Goal: Complete application form

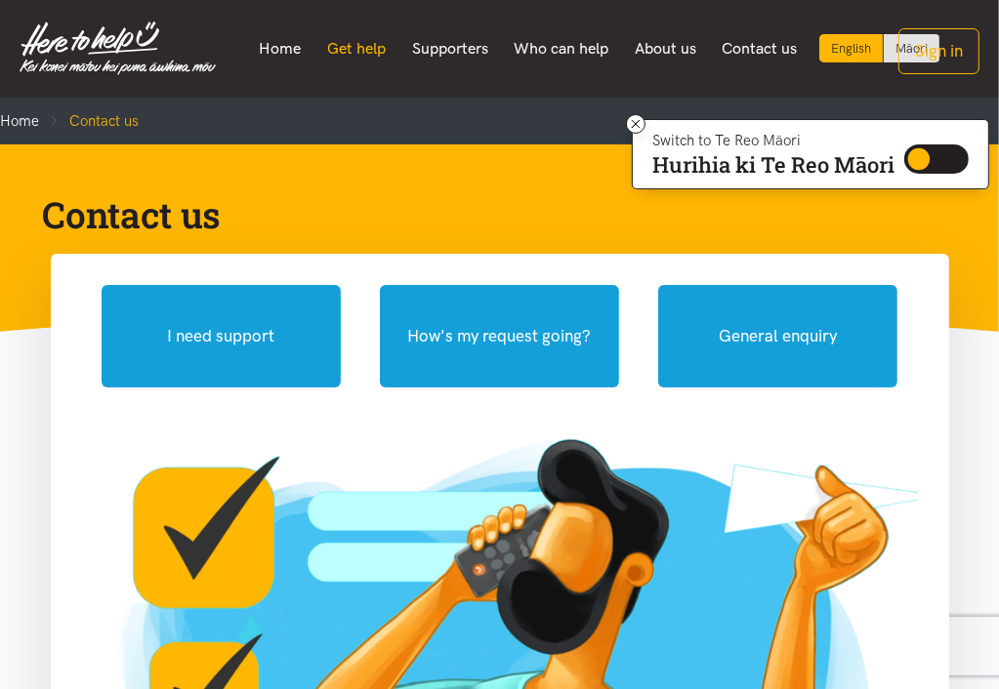
click at [355, 48] on link "Get help" at bounding box center [356, 48] width 85 height 41
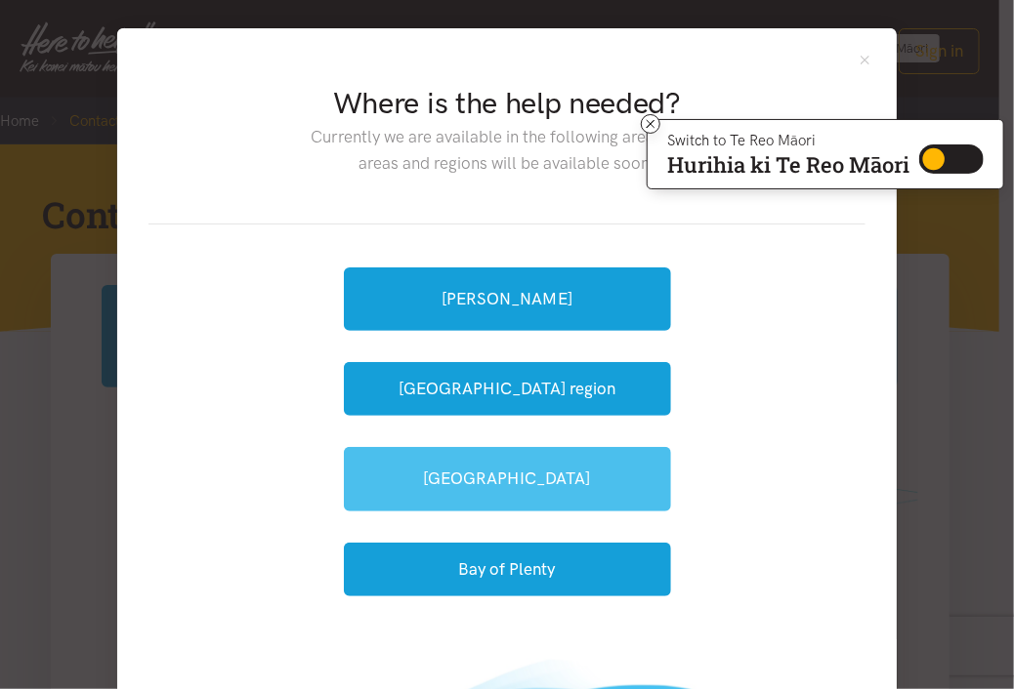
click at [446, 485] on link "[GEOGRAPHIC_DATA]" at bounding box center [507, 478] width 327 height 63
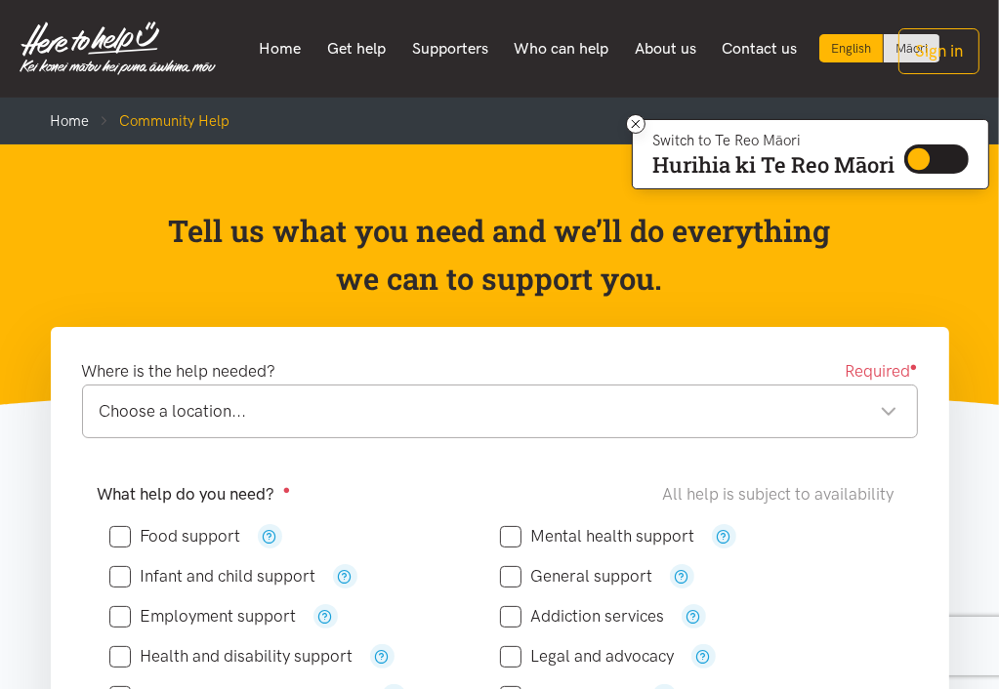
click at [121, 542] on input "Food support" at bounding box center [175, 536] width 132 height 17
checkbox input "true"
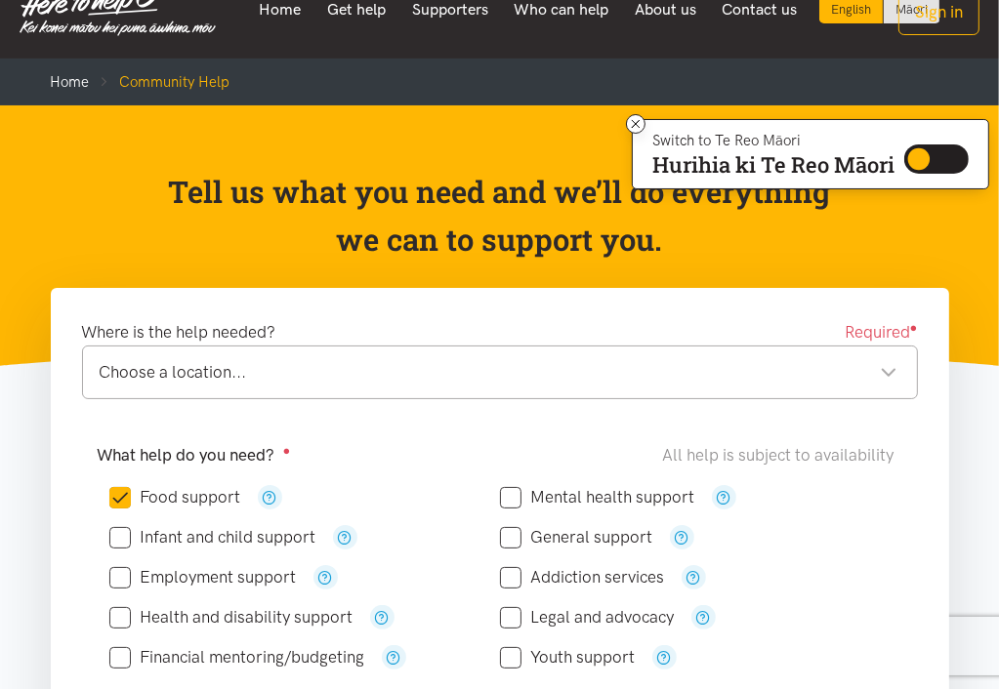
scroll to position [182, 0]
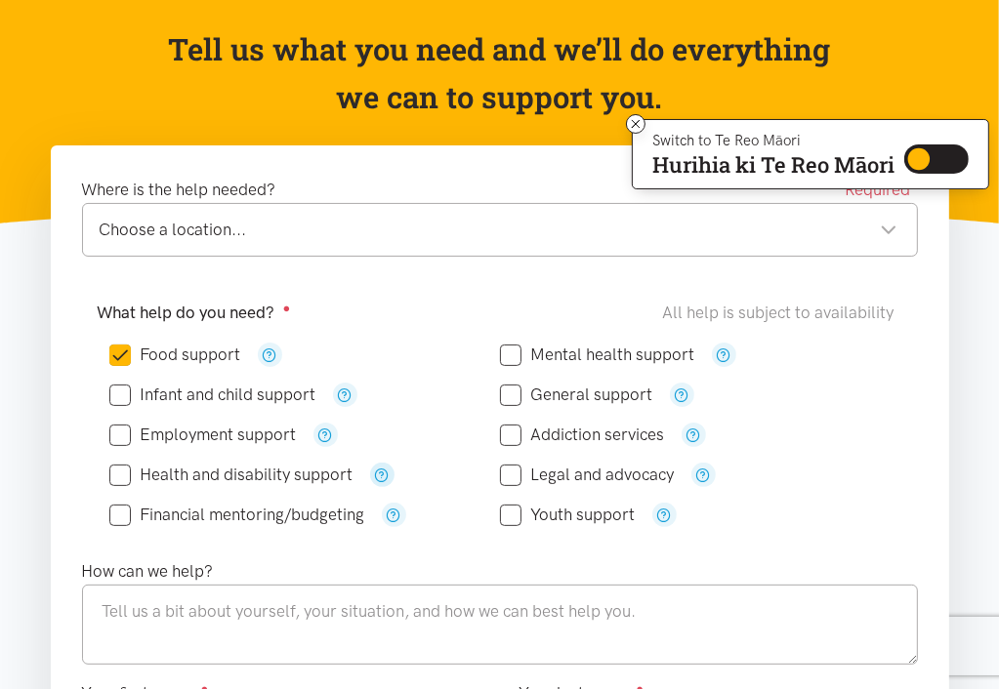
click at [384, 476] on icon "button" at bounding box center [382, 475] width 15 height 15
click at [121, 476] on input "Health and disability support" at bounding box center [231, 475] width 244 height 17
checkbox input "true"
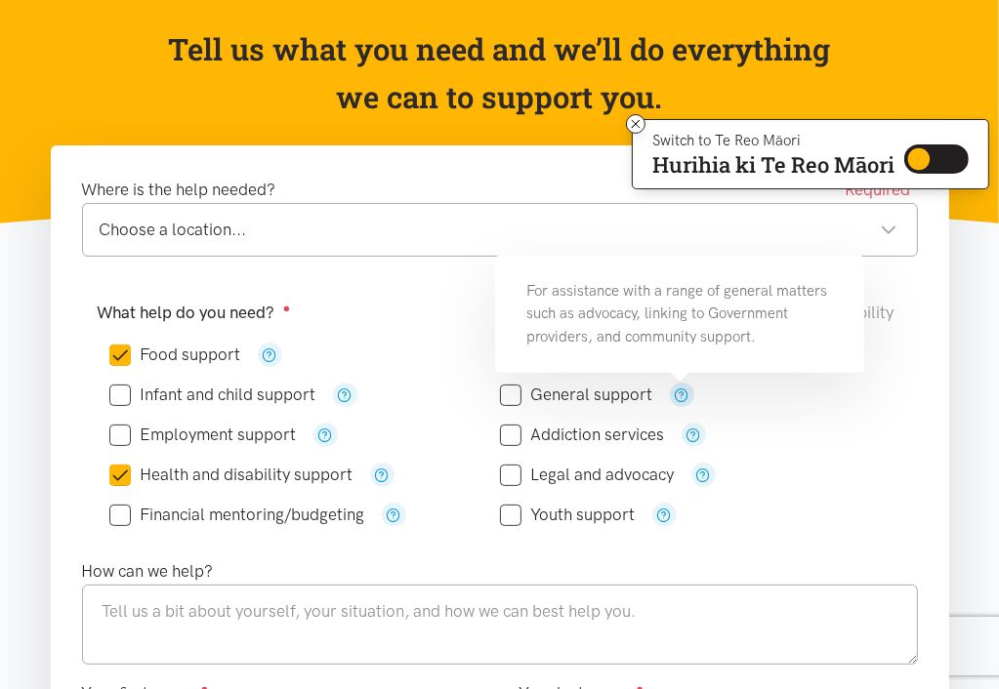
click at [680, 390] on icon "button" at bounding box center [682, 395] width 15 height 15
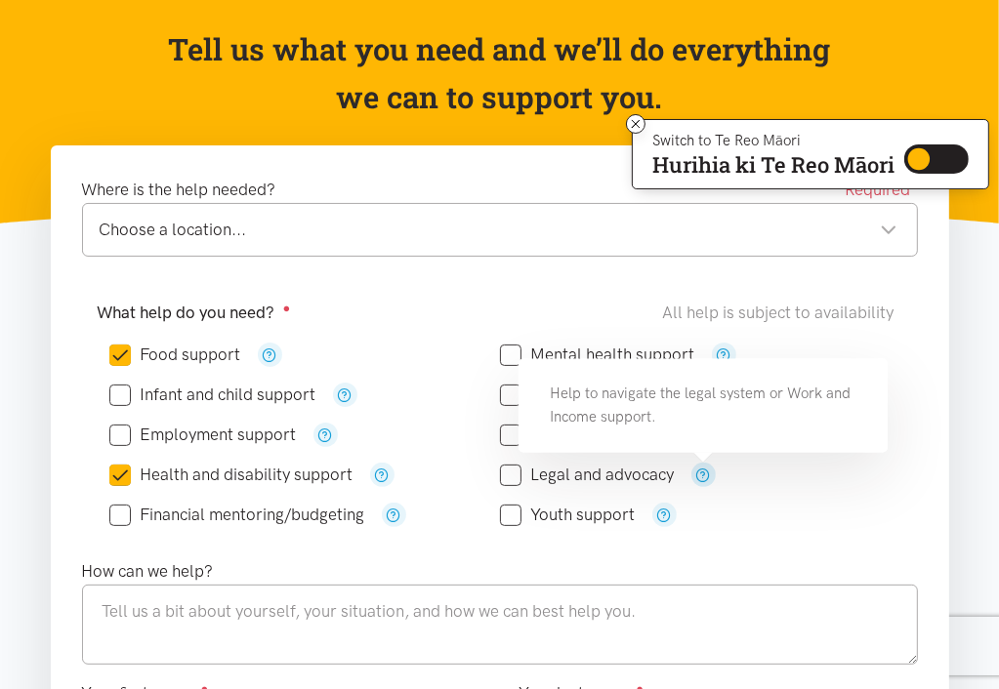
click at [699, 469] on icon "button" at bounding box center [703, 475] width 15 height 15
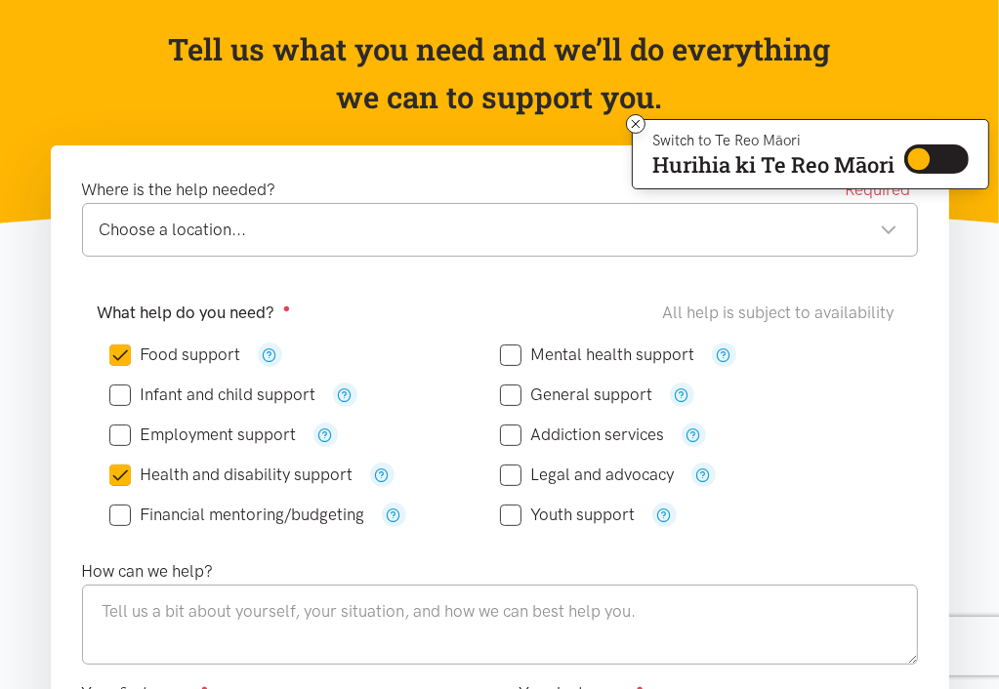
click at [822, 476] on div "Legal and advocacy" at bounding box center [695, 475] width 391 height 24
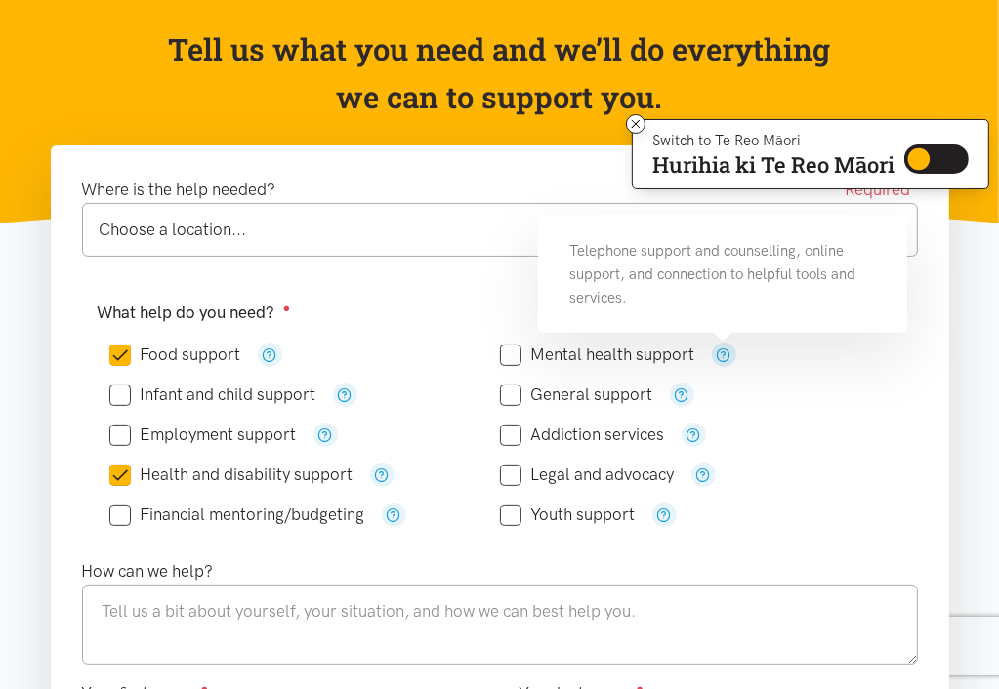
click at [719, 352] on icon "button" at bounding box center [724, 355] width 15 height 15
click at [333, 246] on div "Choose a location... Choose a location..." at bounding box center [500, 230] width 836 height 54
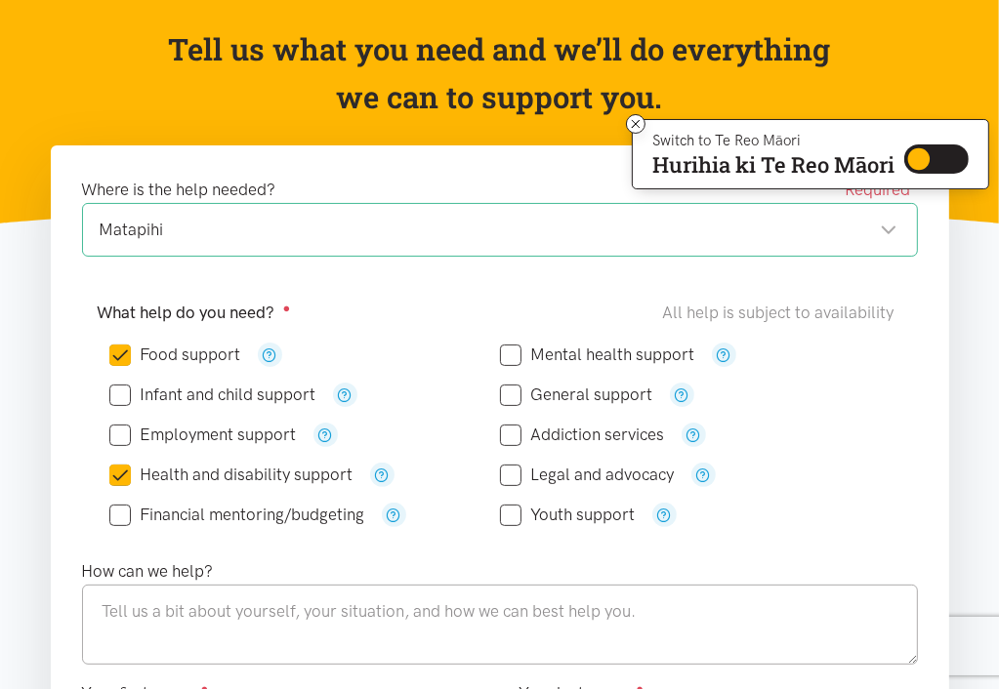
click at [890, 230] on div "Matapihi" at bounding box center [499, 230] width 798 height 26
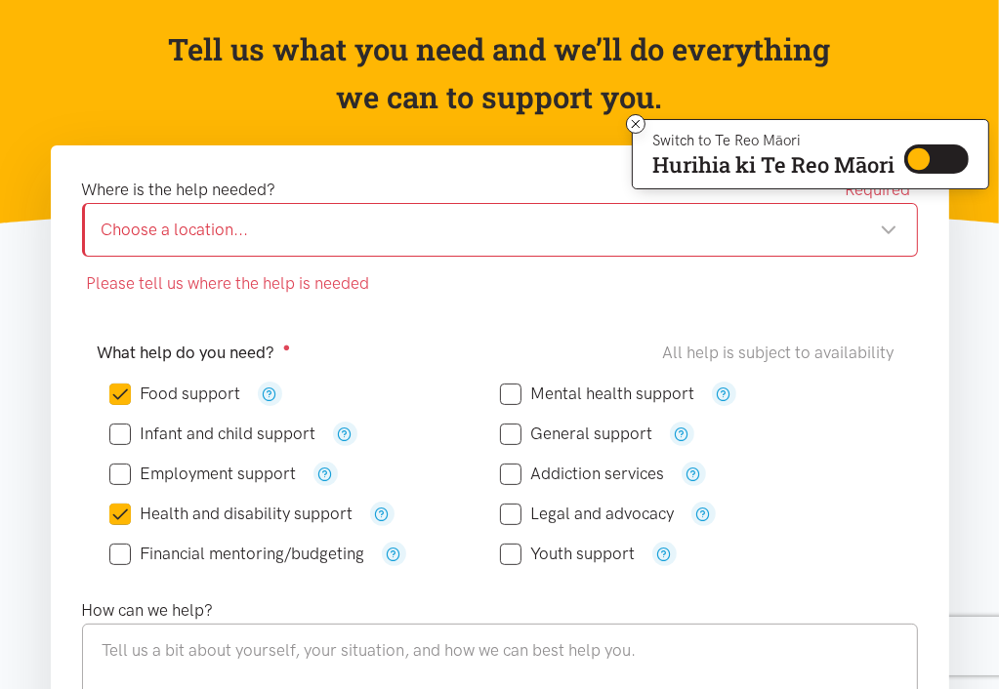
click at [362, 236] on div "Choose a location..." at bounding box center [500, 230] width 796 height 26
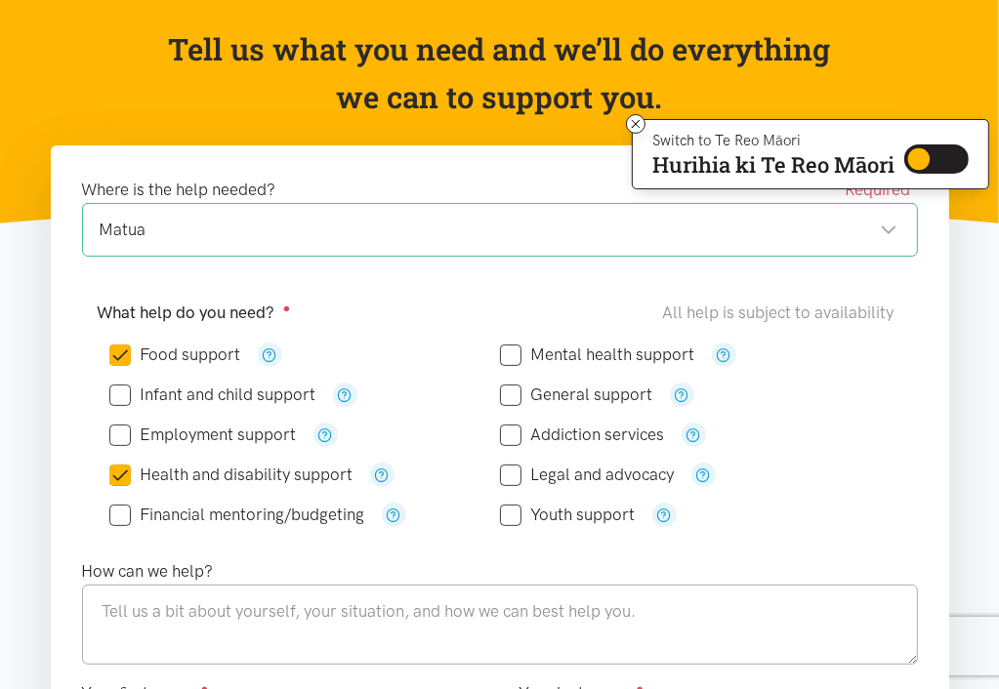
drag, startPoint x: 1007, startPoint y: 685, endPoint x: 917, endPoint y: 675, distance: 90.5
click at [894, 228] on div "Matua" at bounding box center [499, 230] width 798 height 26
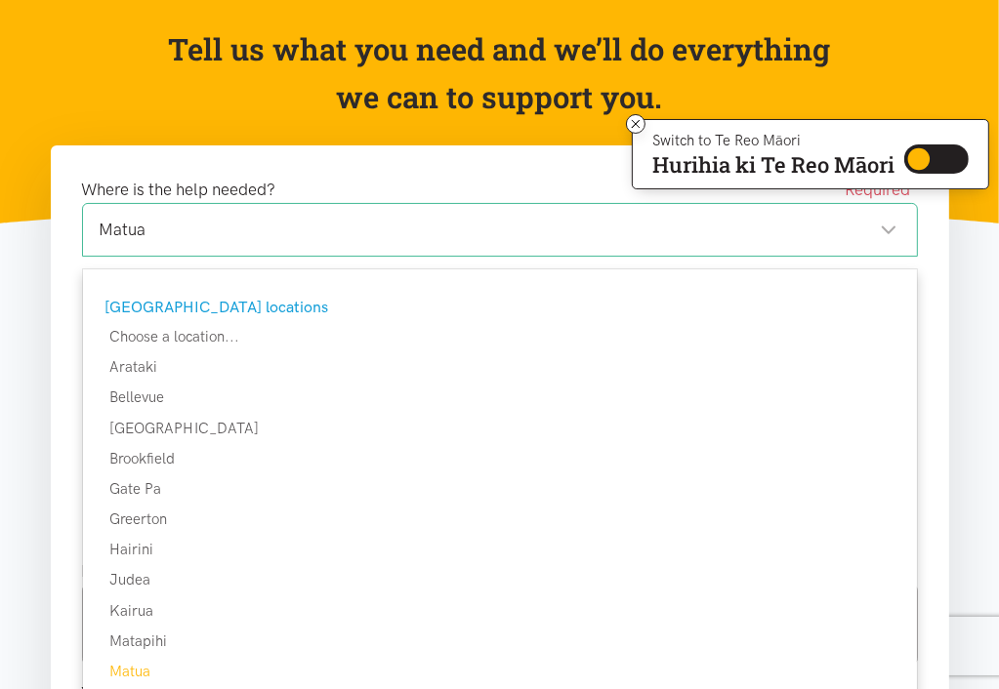
click at [203, 240] on div "Matua" at bounding box center [499, 230] width 798 height 26
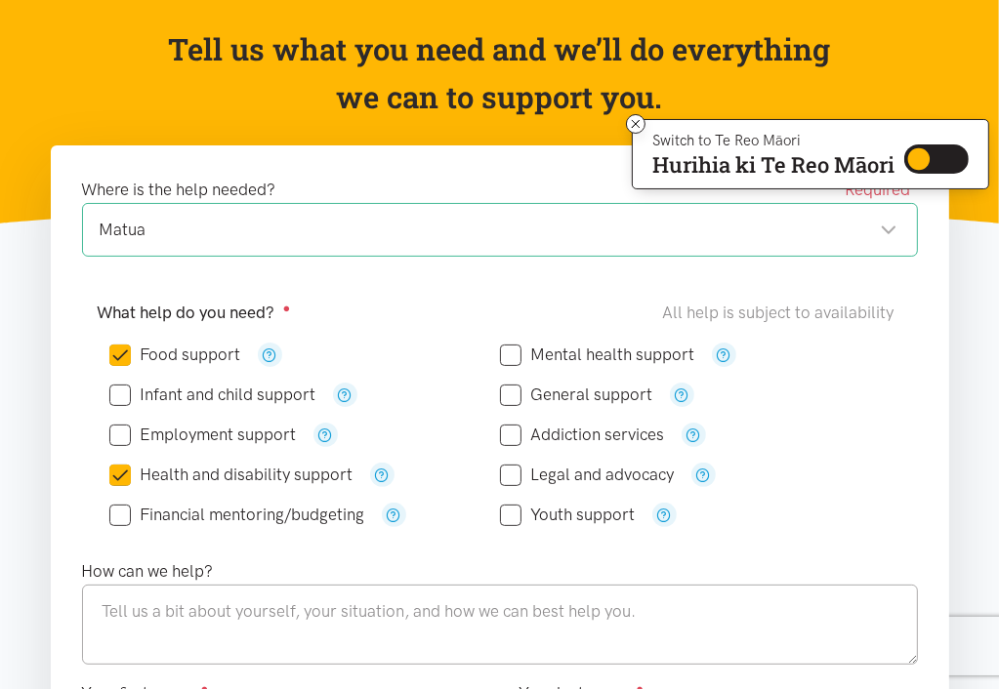
click at [147, 229] on div "Matua" at bounding box center [499, 230] width 798 height 26
click at [894, 232] on div "Matua" at bounding box center [499, 230] width 798 height 26
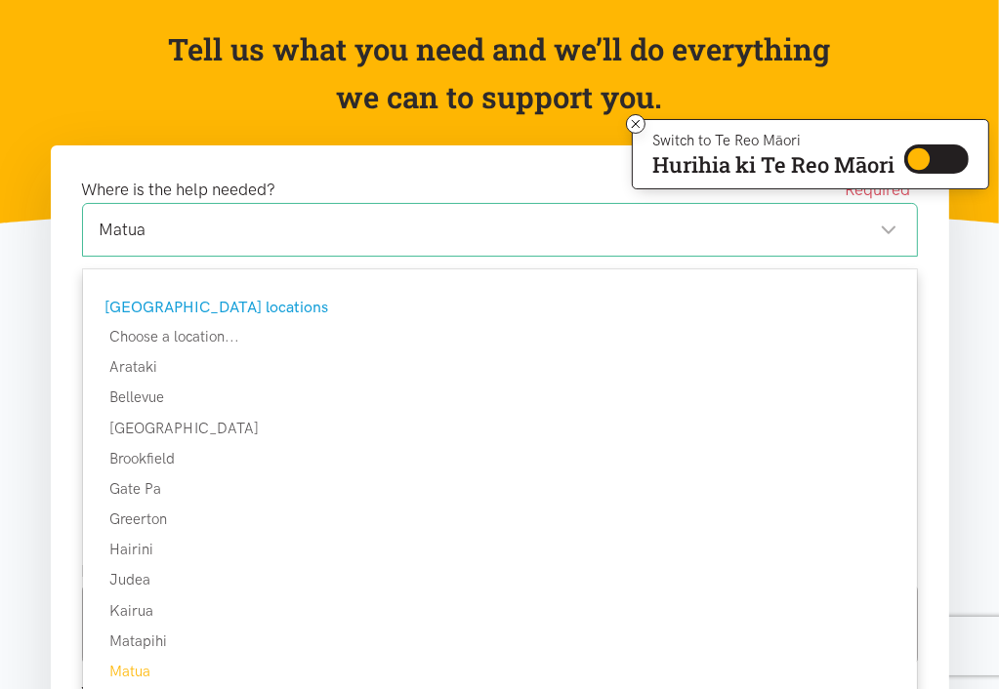
drag, startPoint x: 917, startPoint y: 615, endPoint x: 914, endPoint y: 720, distance: 104.5
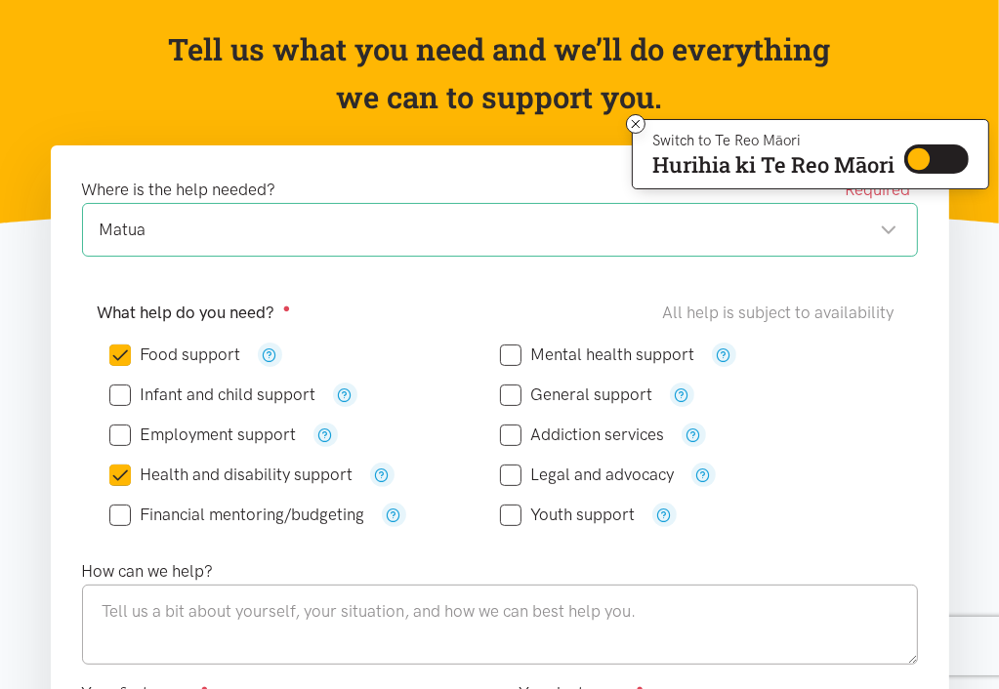
click at [882, 226] on div "Matua" at bounding box center [499, 230] width 798 height 26
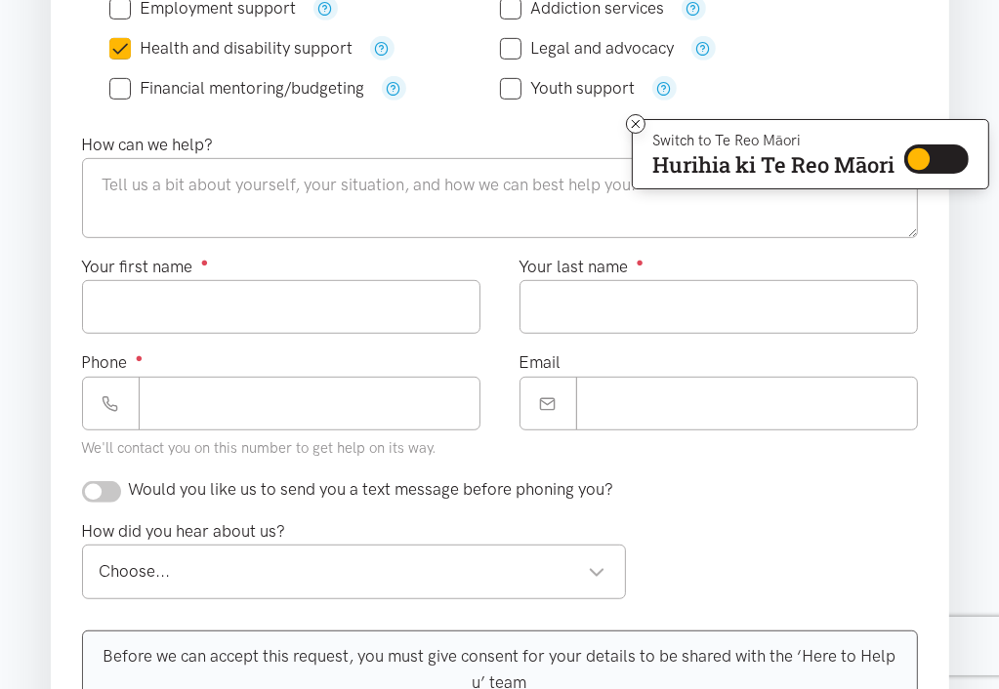
scroll to position [582, 0]
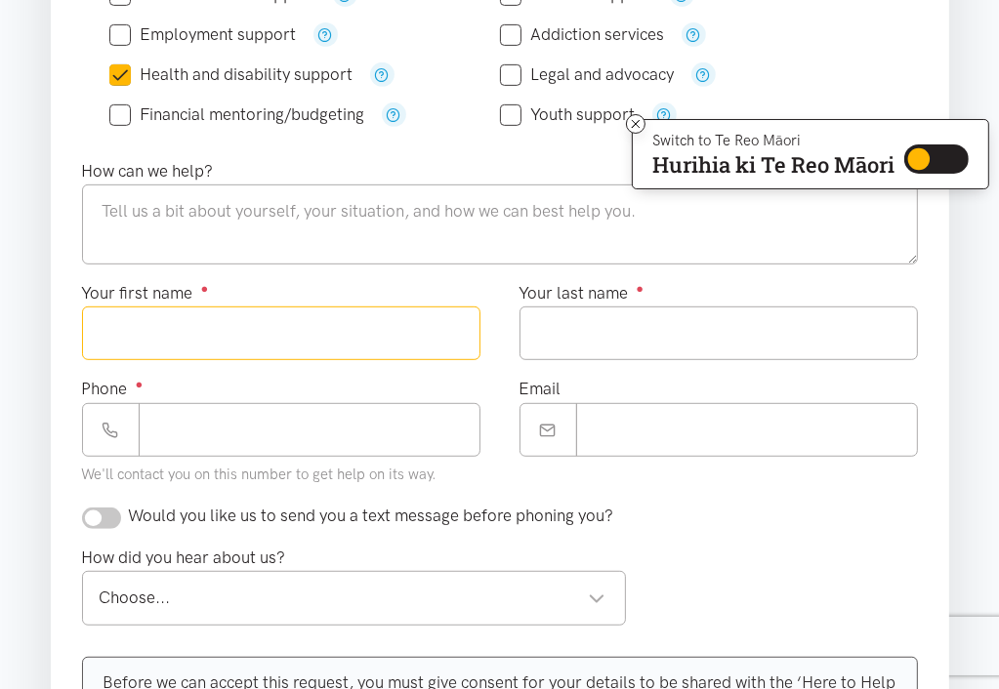
click at [145, 344] on input "Your first name ●" at bounding box center [281, 334] width 398 height 54
type input "*"
type input "****"
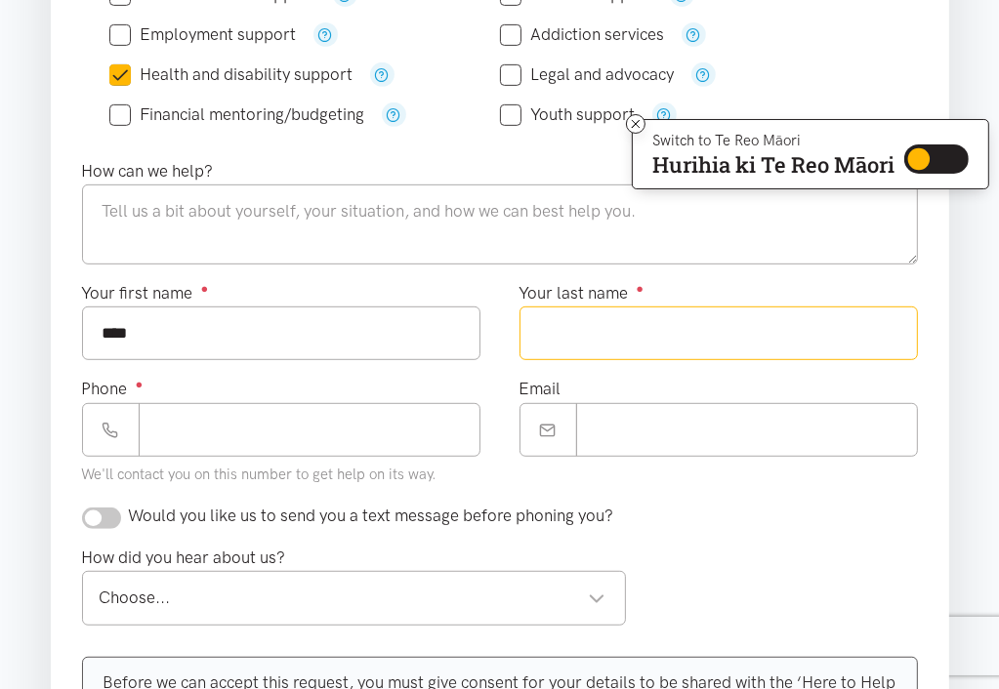
click at [590, 341] on input "Your last name ●" at bounding box center [718, 334] width 398 height 54
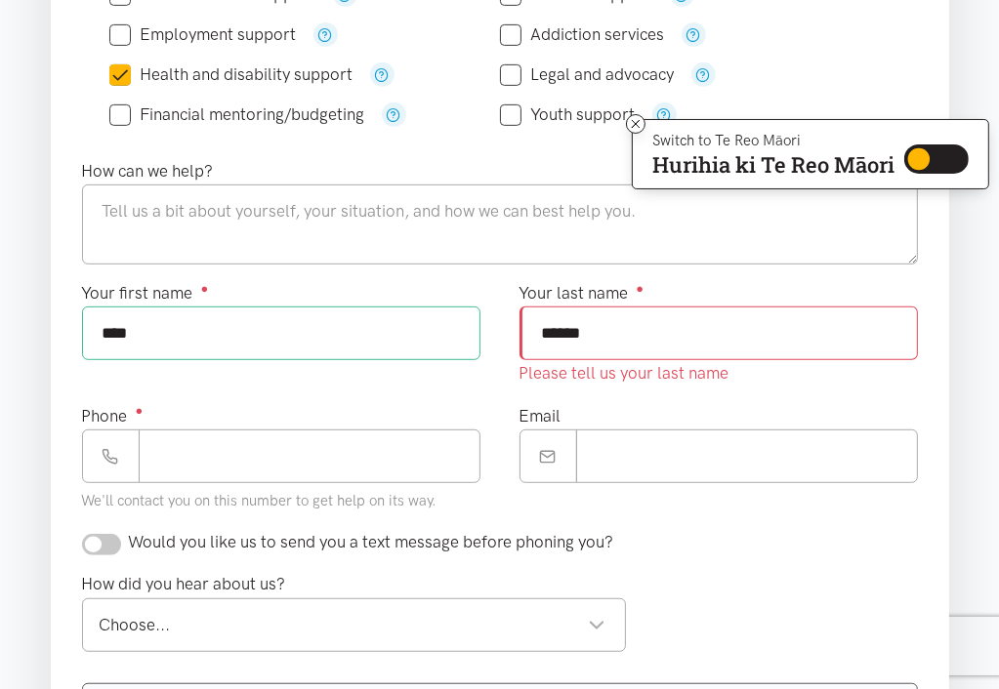
type input "******"
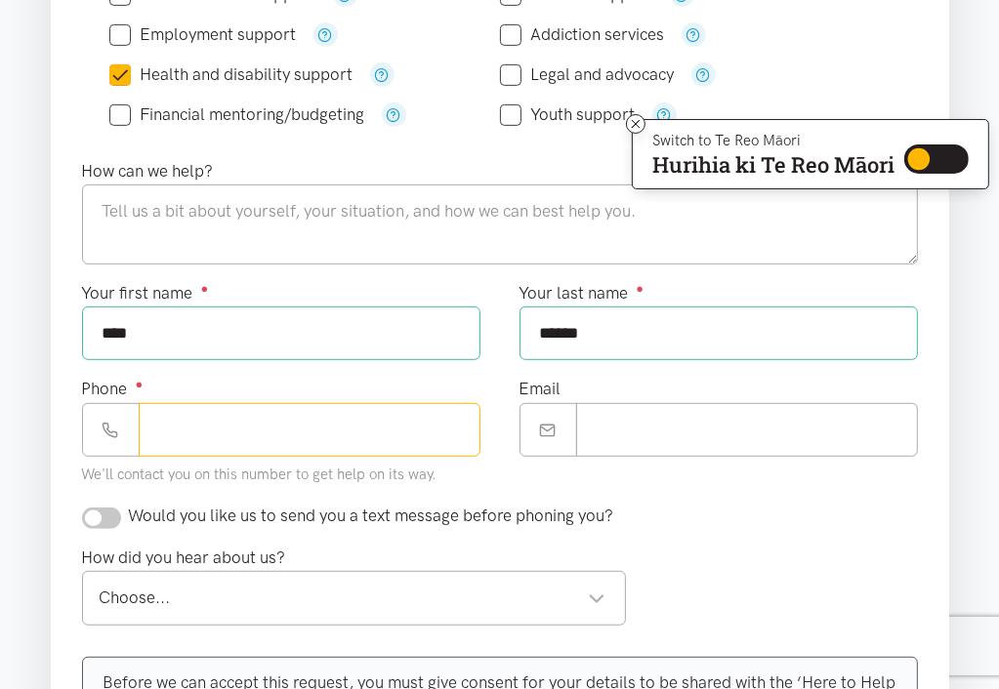
click at [178, 437] on input "Phone ●" at bounding box center [310, 430] width 342 height 54
type input "**********"
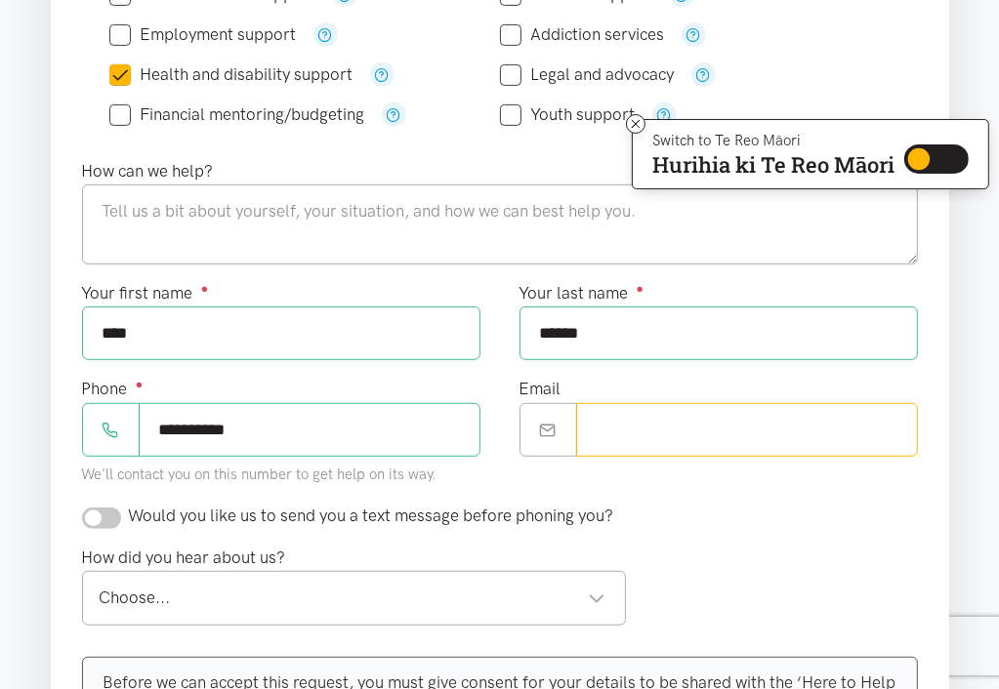
click at [633, 439] on input "Email" at bounding box center [747, 430] width 342 height 54
click at [115, 513] on input "checkbox" at bounding box center [101, 518] width 39 height 21
checkbox input "true"
click at [599, 591] on div "Choose..." at bounding box center [353, 598] width 506 height 26
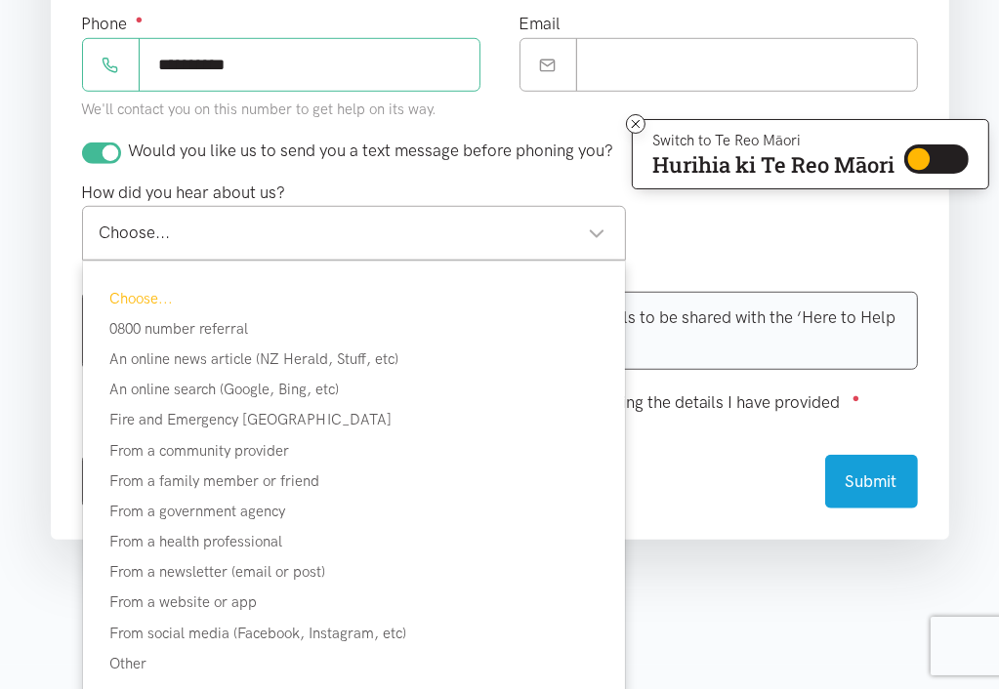
scroll to position [1038, 0]
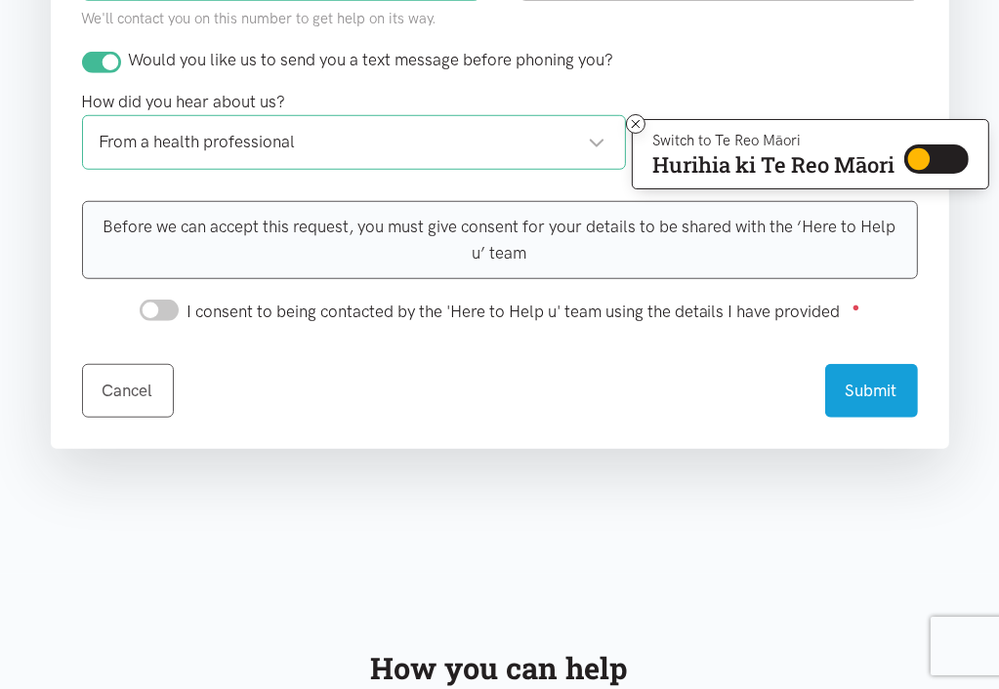
click at [172, 306] on input "I consent to being contacted by the 'Here to Help u' team using the details I h…" at bounding box center [159, 310] width 39 height 21
checkbox input "true"
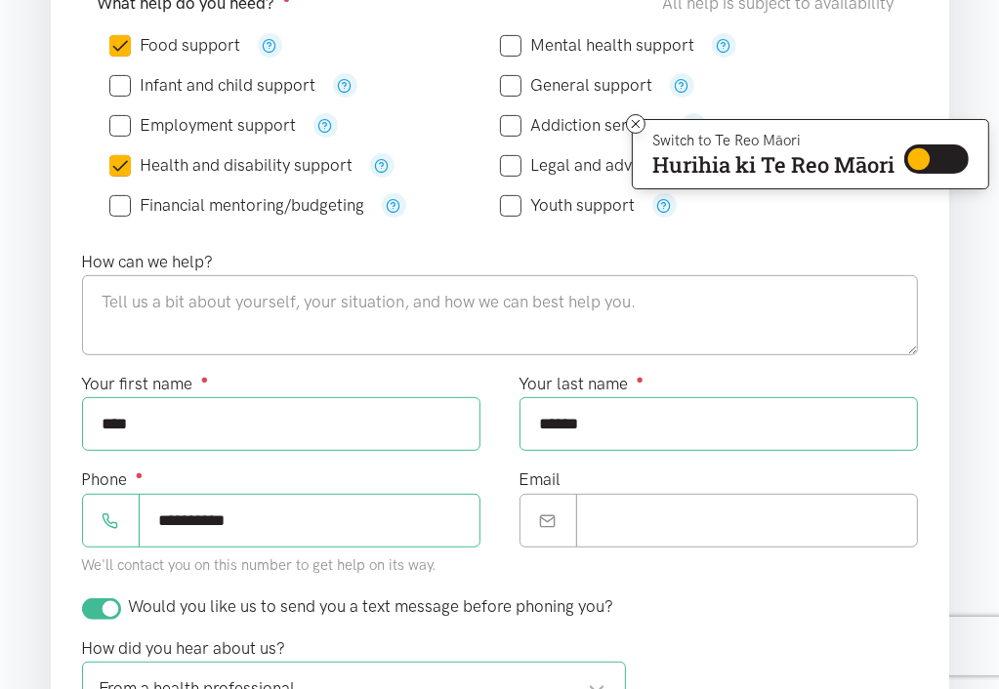
scroll to position [413, 0]
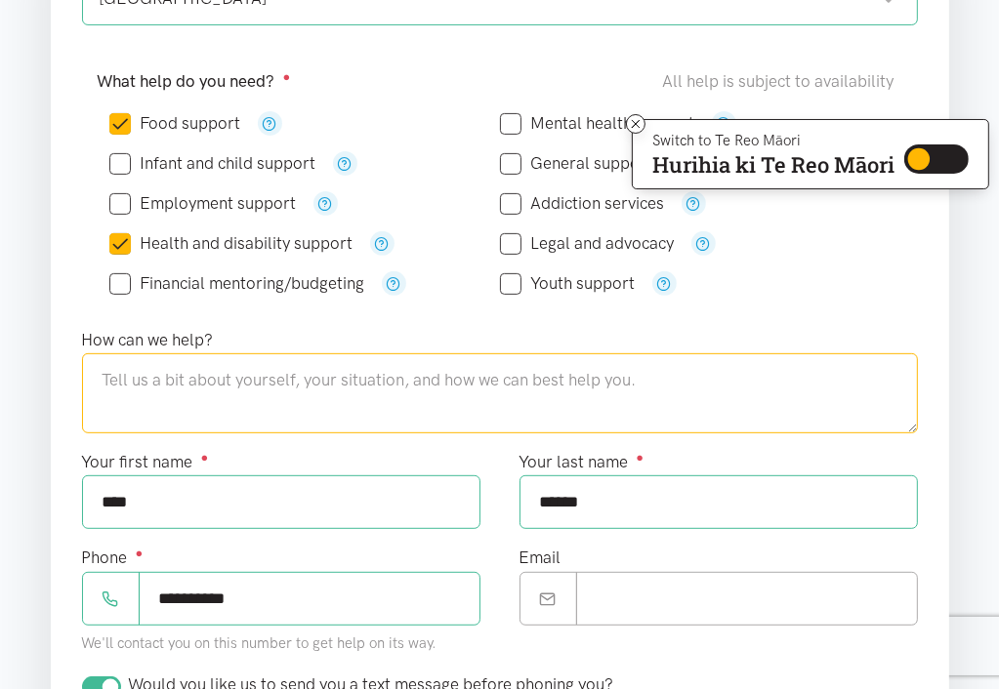
click at [124, 386] on textarea at bounding box center [500, 393] width 836 height 80
click at [119, 386] on textarea at bounding box center [500, 393] width 836 height 80
type textarea "j"
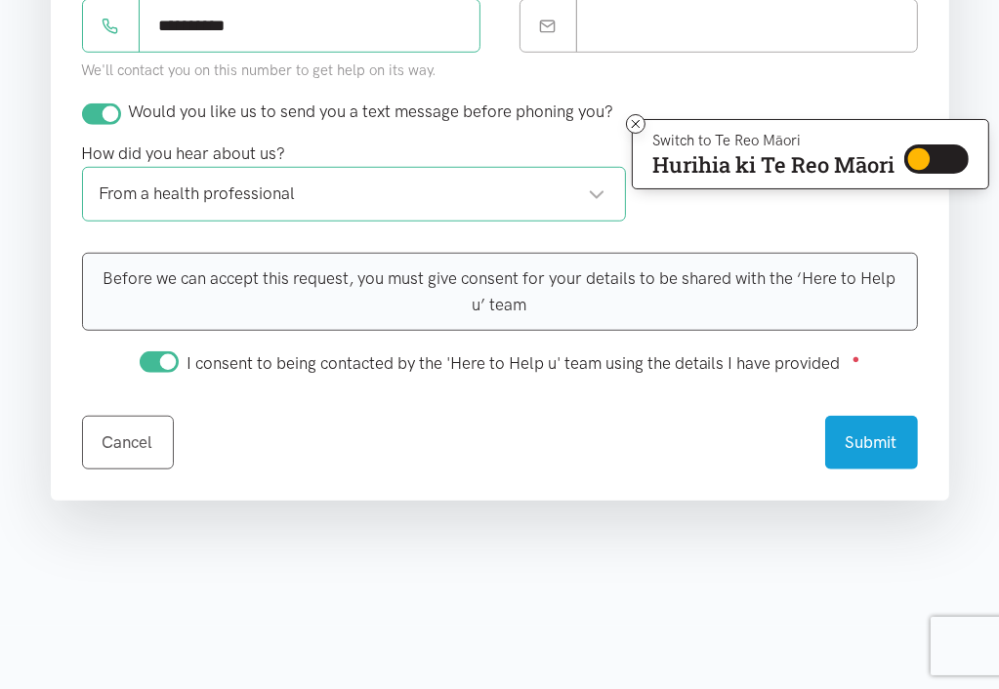
scroll to position [1116, 0]
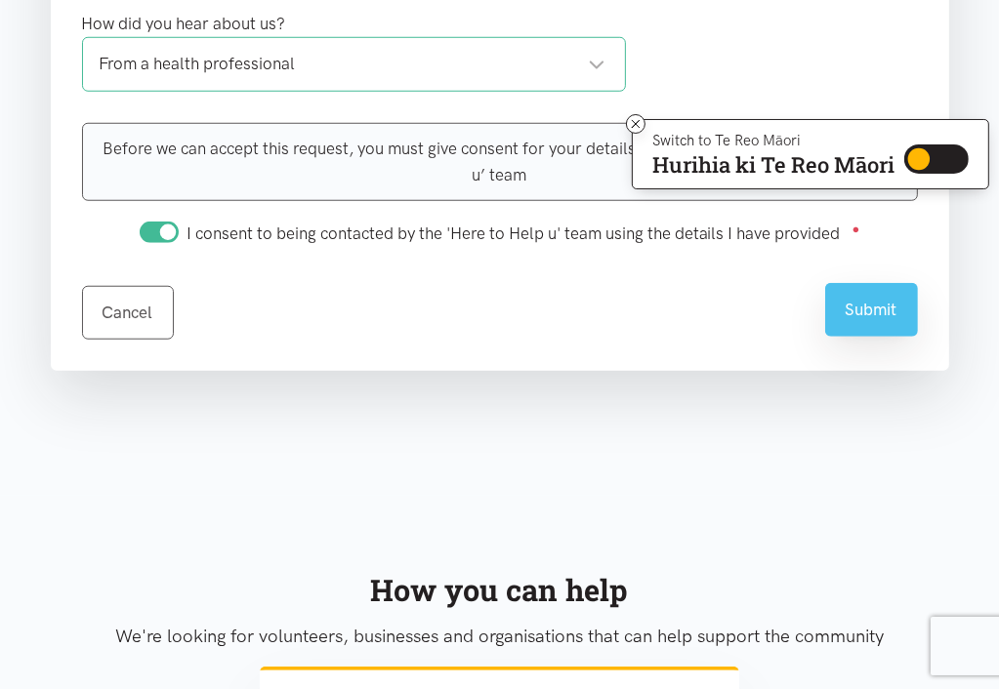
type textarea "Jace has challenges making it difficult to work and support himself he would re…"
click at [879, 321] on button "Submit" at bounding box center [871, 310] width 93 height 54
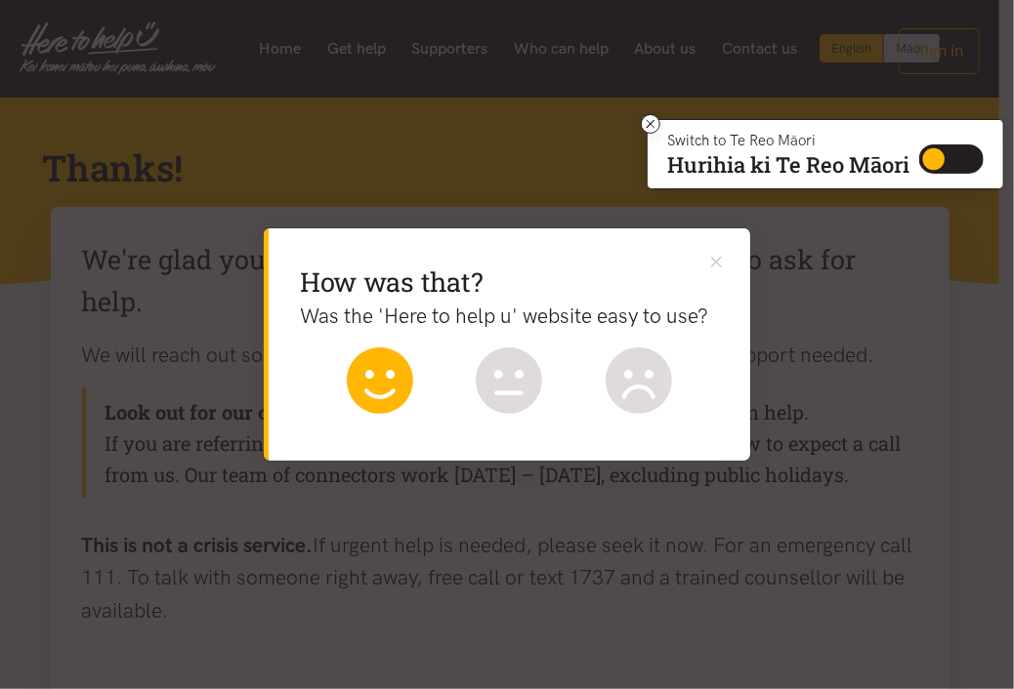
click at [361, 375] on icon at bounding box center [380, 381] width 66 height 66
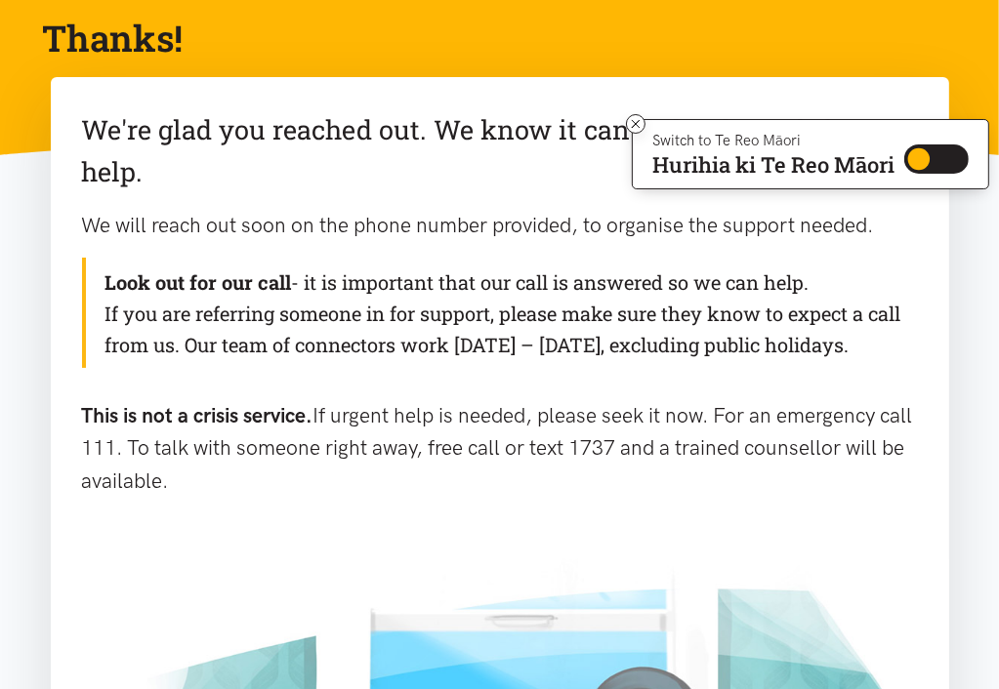
scroll to position [208, 0]
